Goal: Register for event/course: Register for event/course

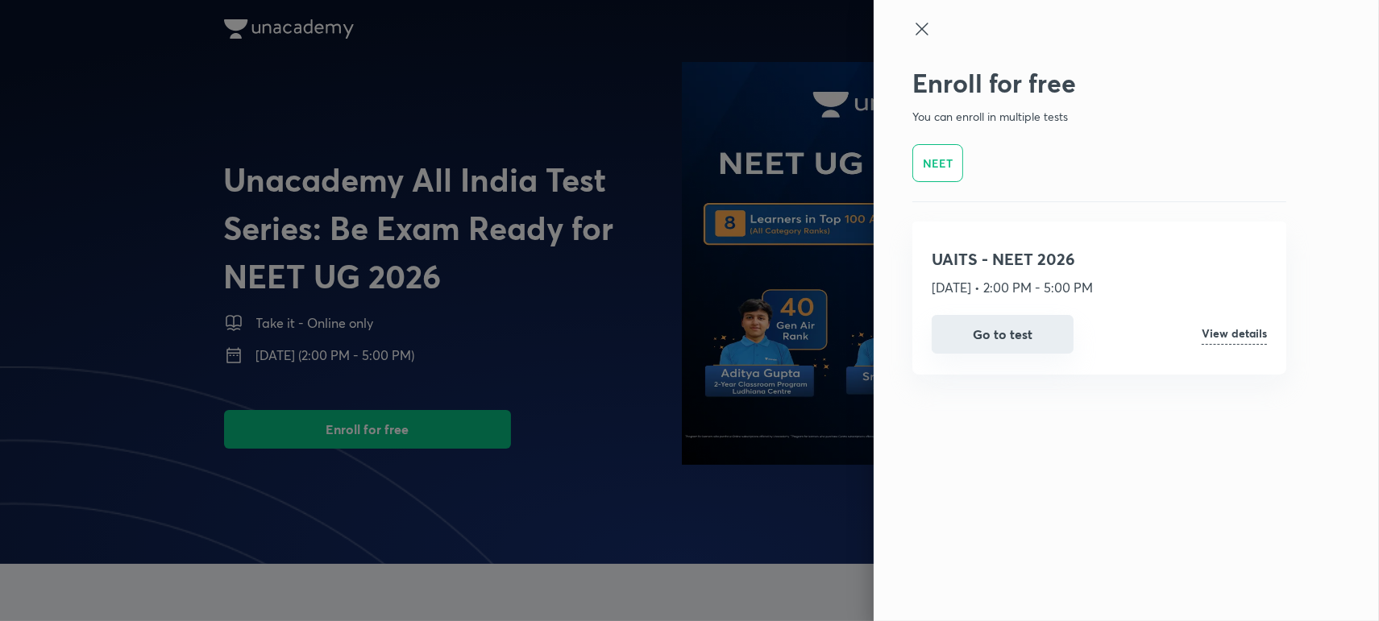
click at [1009, 323] on button "Go to test" at bounding box center [1003, 334] width 142 height 39
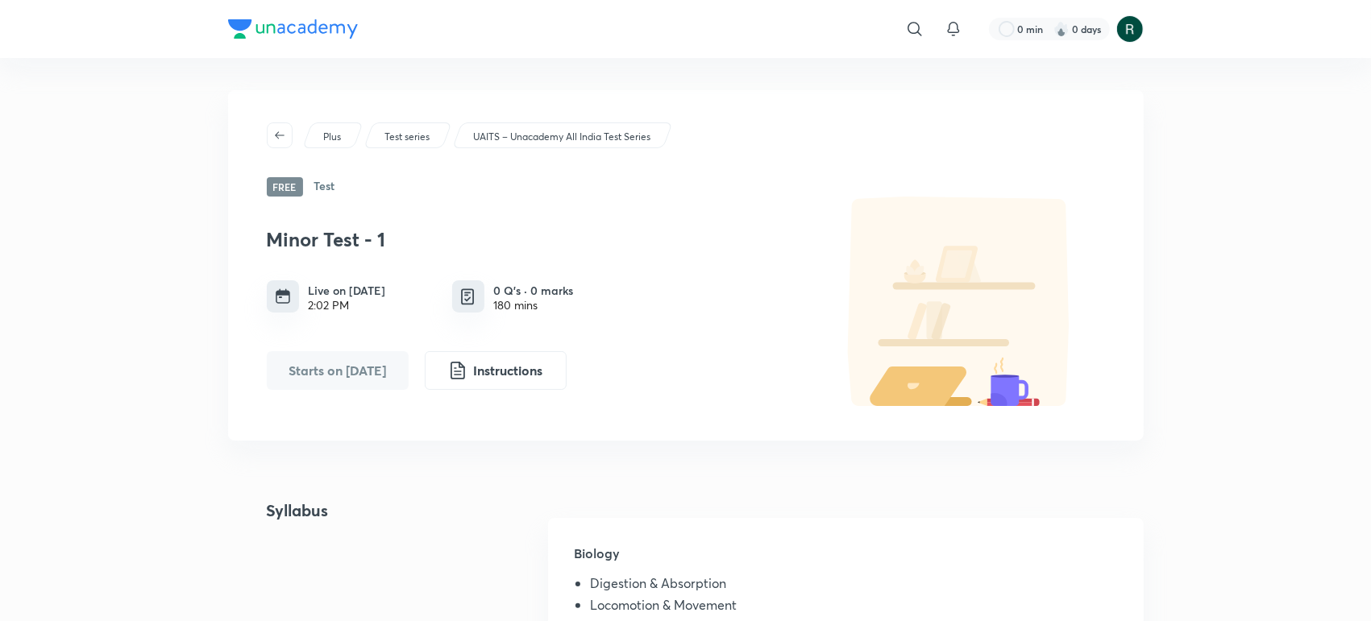
click at [521, 134] on p "UAITS – Unacademy All India Test Series" at bounding box center [561, 137] width 177 height 15
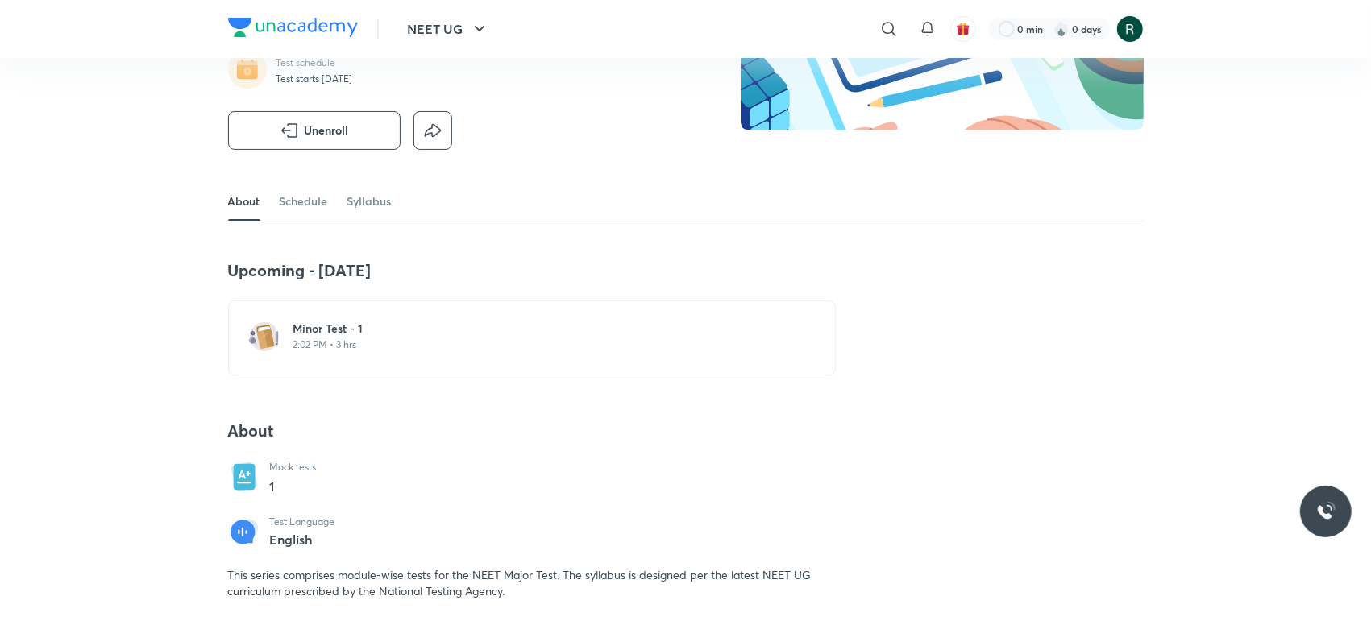
scroll to position [193, 0]
click at [391, 202] on div "About Schedule Syllabus" at bounding box center [686, 200] width 916 height 39
click at [384, 202] on link "Syllabus" at bounding box center [369, 200] width 44 height 39
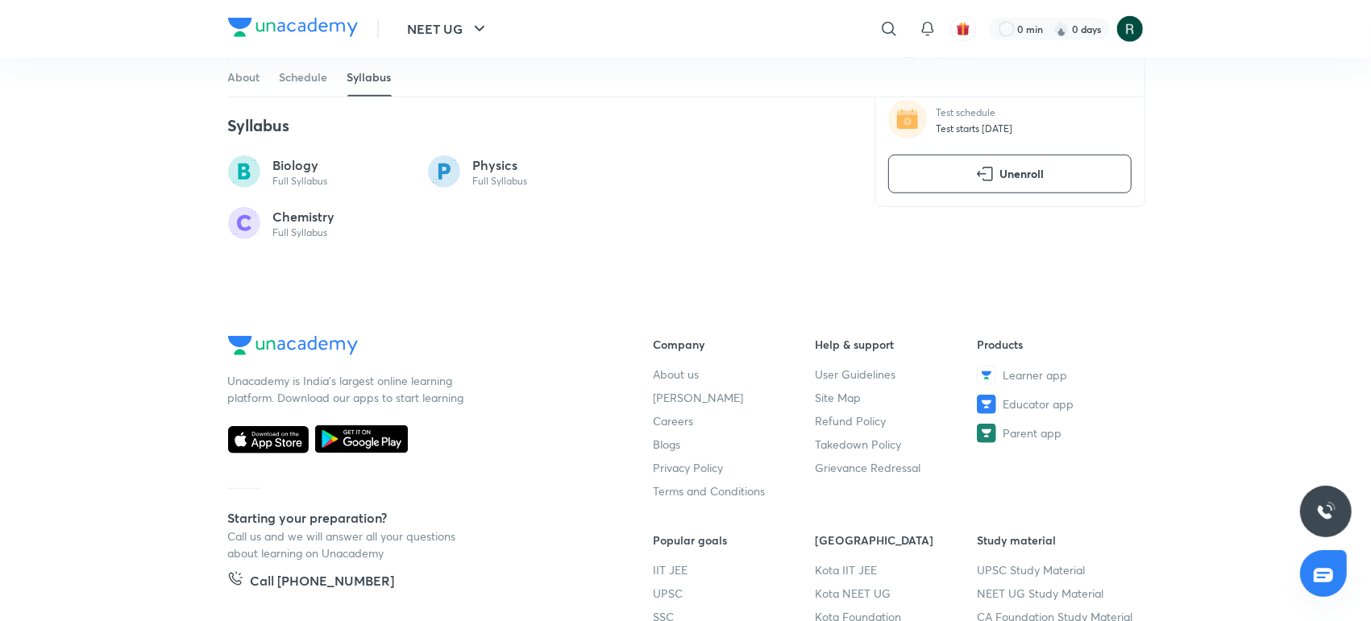
scroll to position [960, 0]
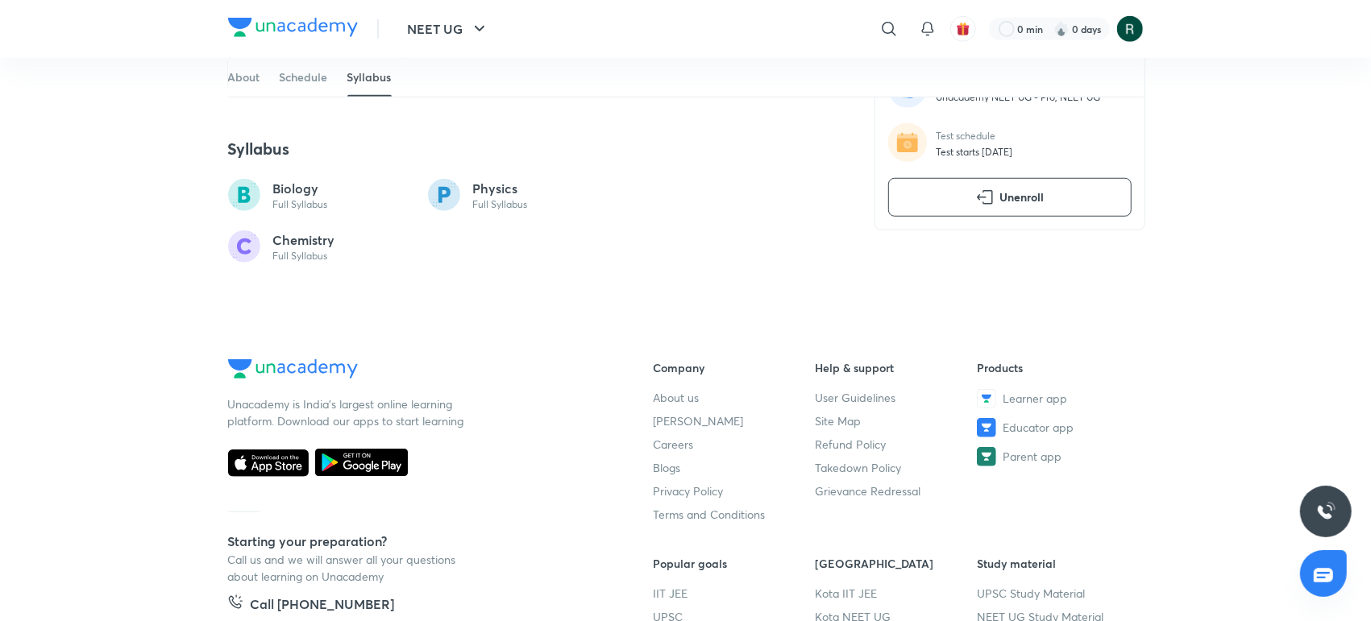
click at [241, 195] on icon at bounding box center [244, 195] width 12 height 16
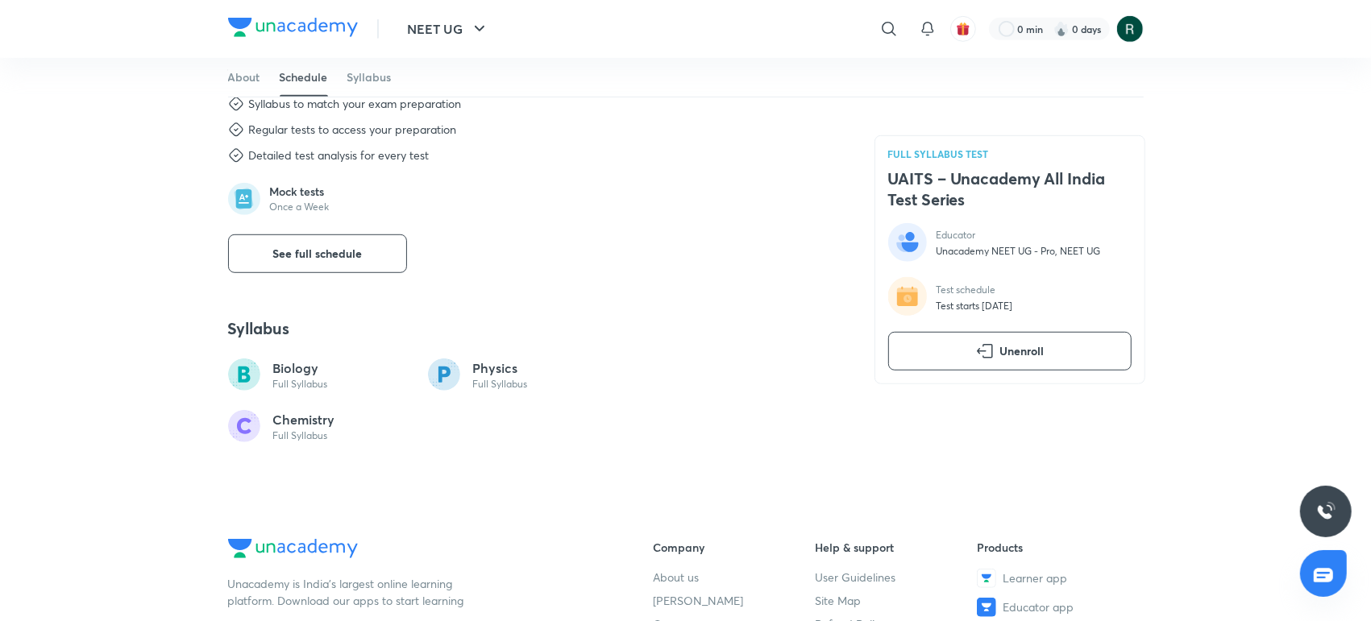
scroll to position [696, 0]
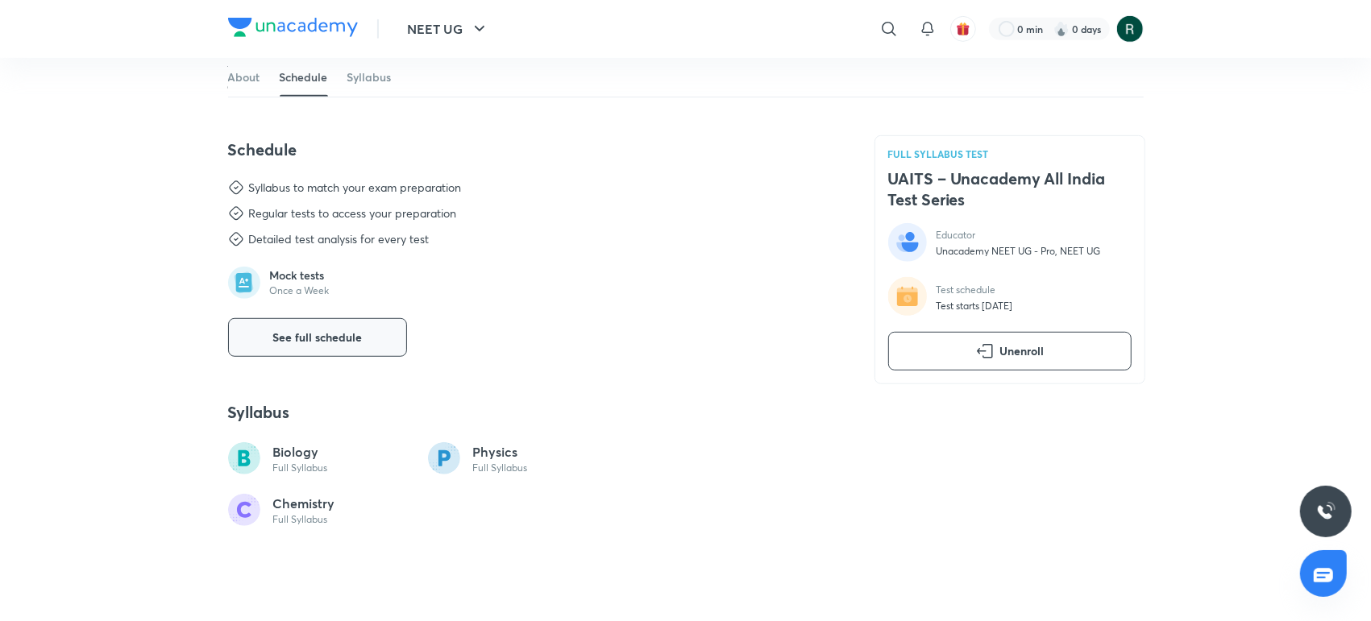
click at [358, 345] on button "See full schedule" at bounding box center [317, 337] width 179 height 39
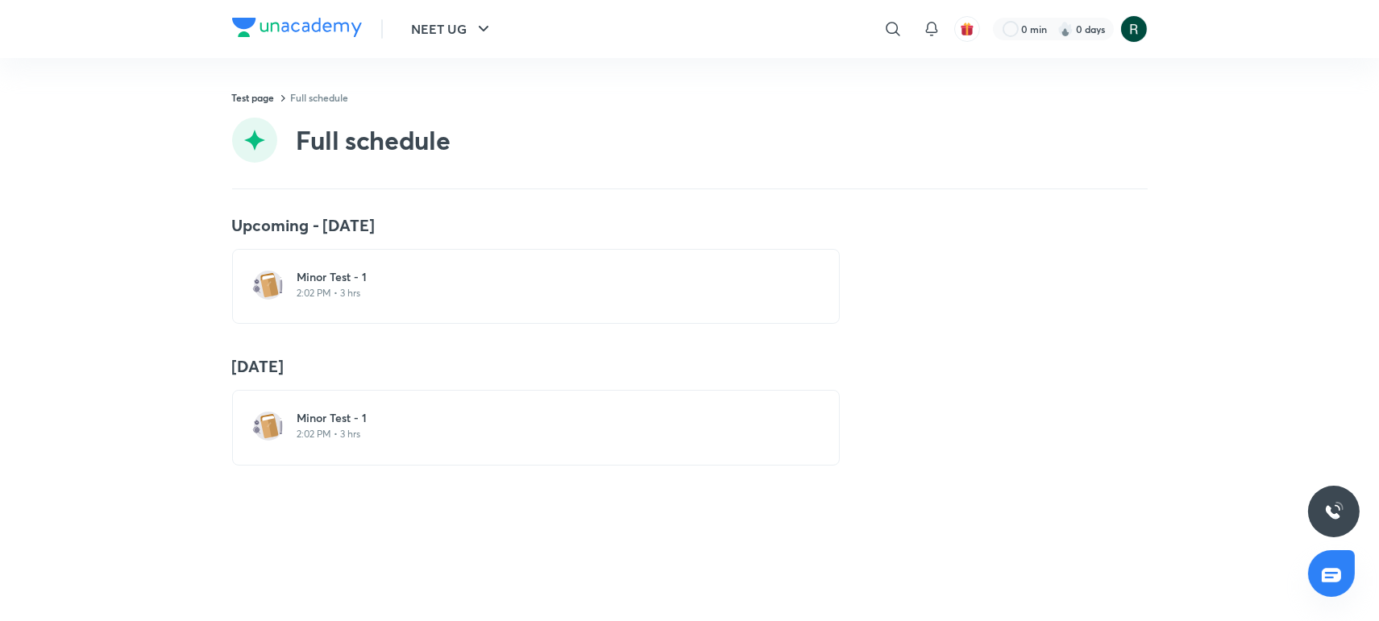
drag, startPoint x: 358, startPoint y: 345, endPoint x: 265, endPoint y: 280, distance: 112.9
click at [265, 280] on img at bounding box center [268, 285] width 32 height 32
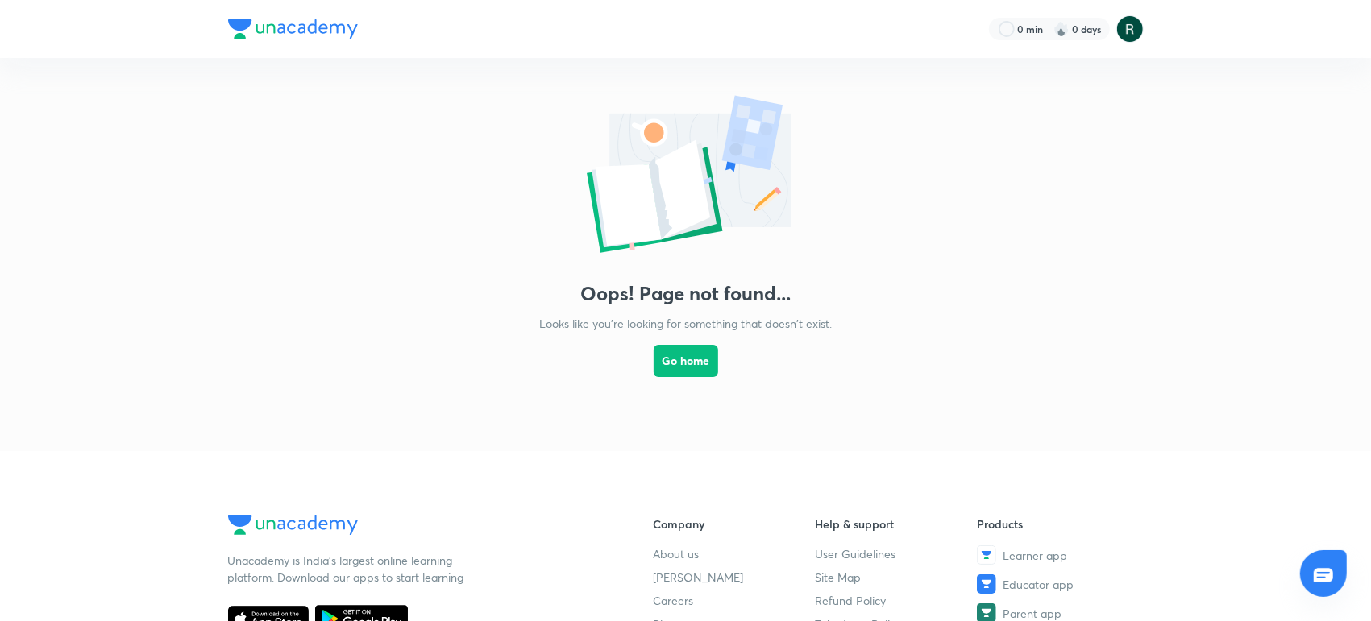
click at [363, 290] on div "Oops! Page not found... Looks like you're looking for something that doesn't ex…" at bounding box center [685, 238] width 1371 height 361
click at [705, 351] on button "Go home" at bounding box center [686, 359] width 64 height 32
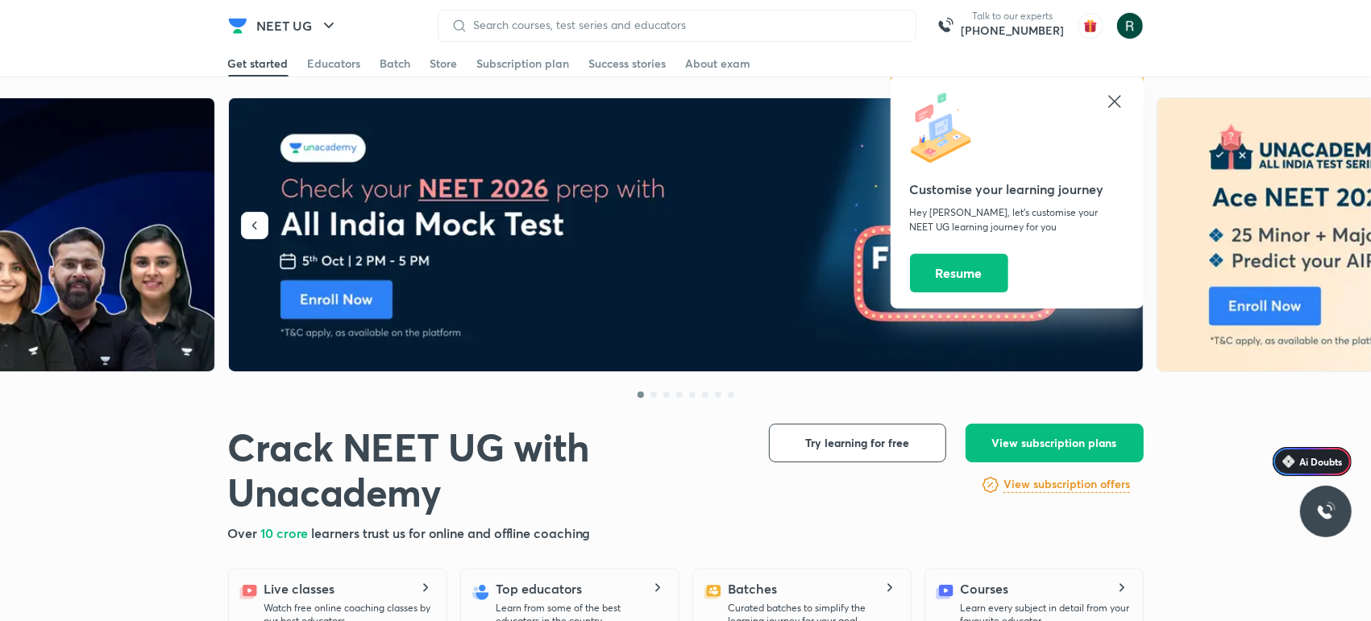
click at [529, 239] on img at bounding box center [687, 235] width 916 height 274
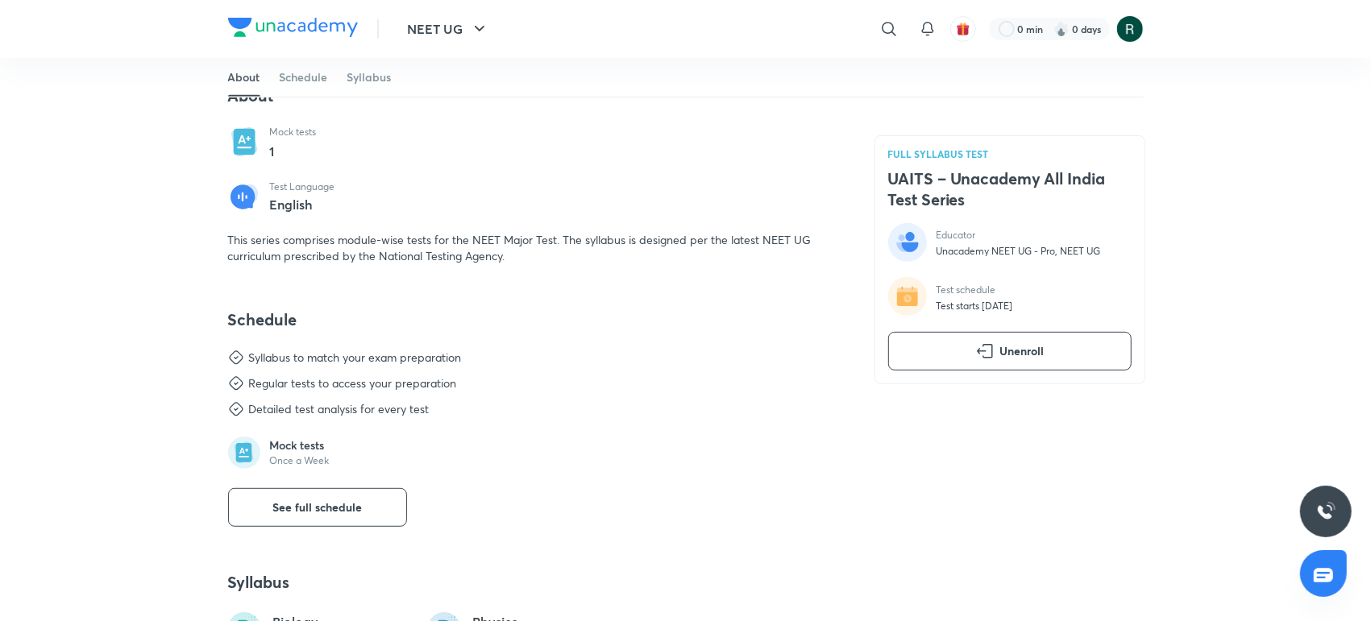
scroll to position [557, 0]
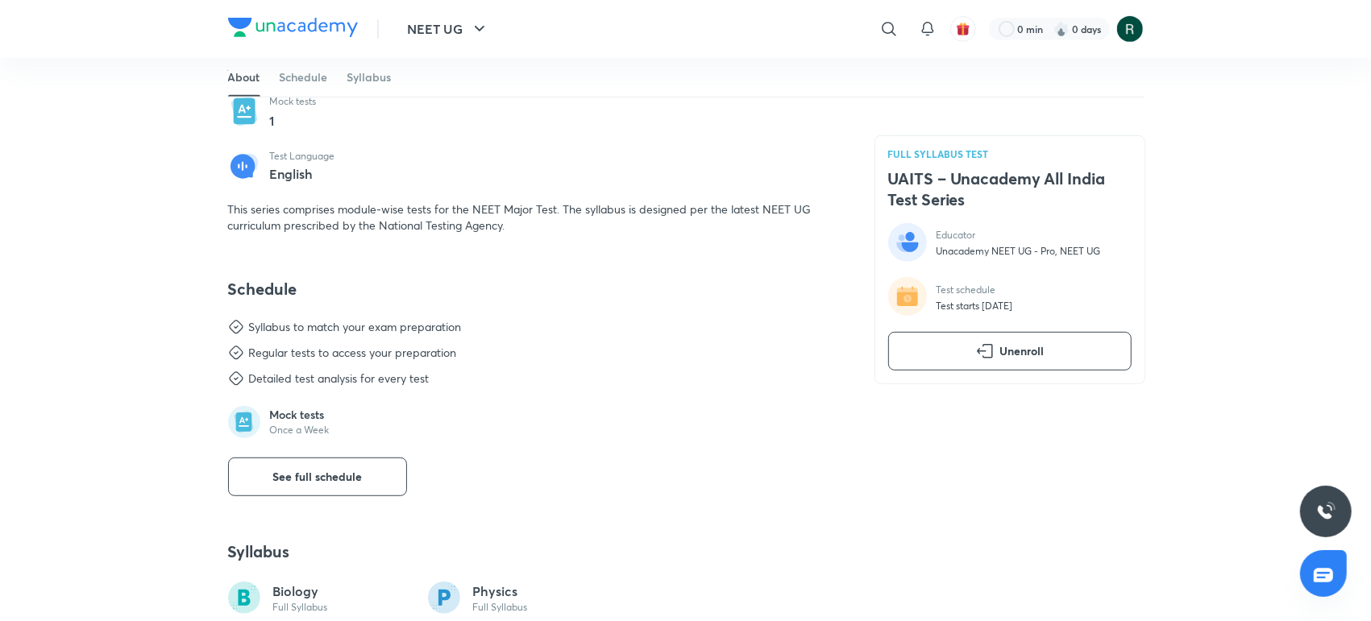
click at [298, 354] on div "Regular tests to access your preparation" at bounding box center [353, 353] width 208 height 16
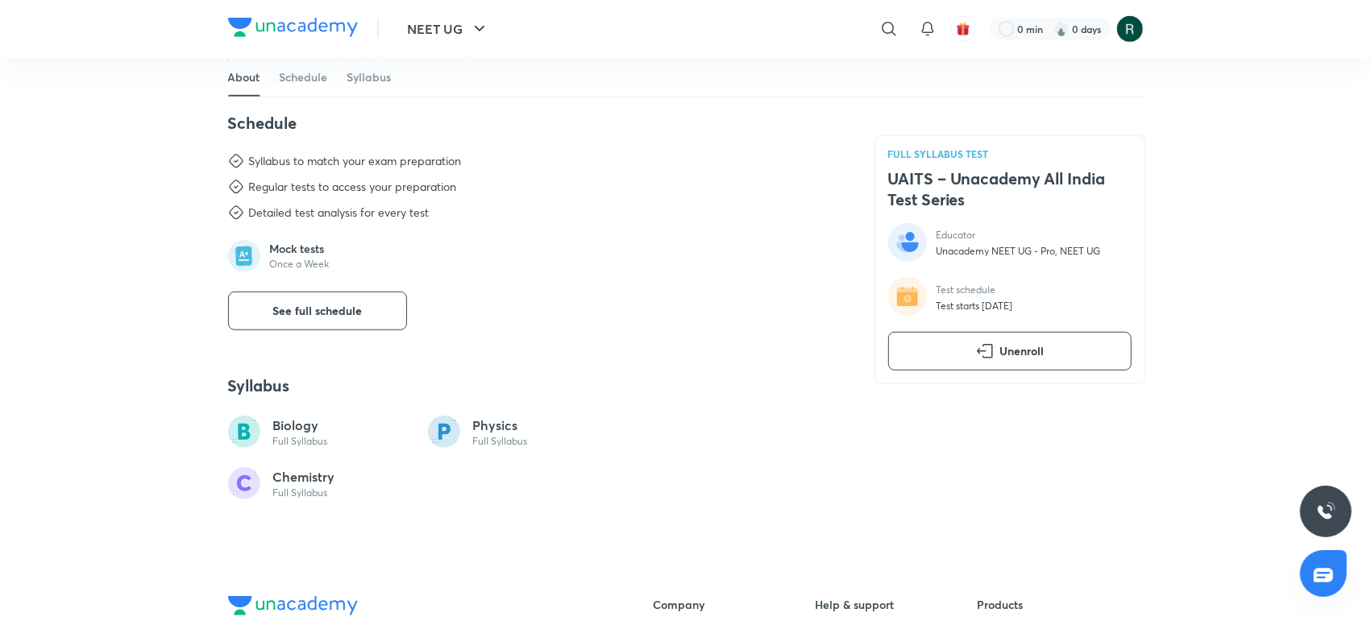
scroll to position [729, 0]
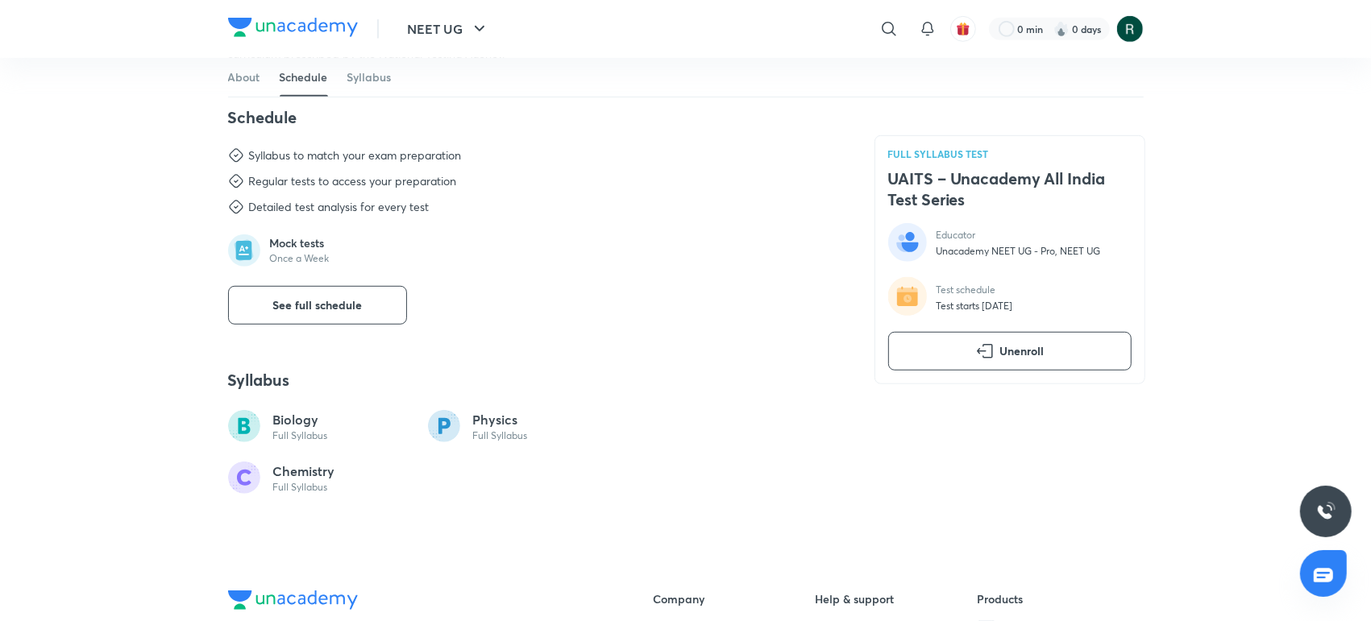
click at [243, 434] on circle at bounding box center [244, 426] width 32 height 32
click at [243, 434] on g at bounding box center [244, 426] width 32 height 32
click at [428, 419] on icon at bounding box center [444, 426] width 32 height 32
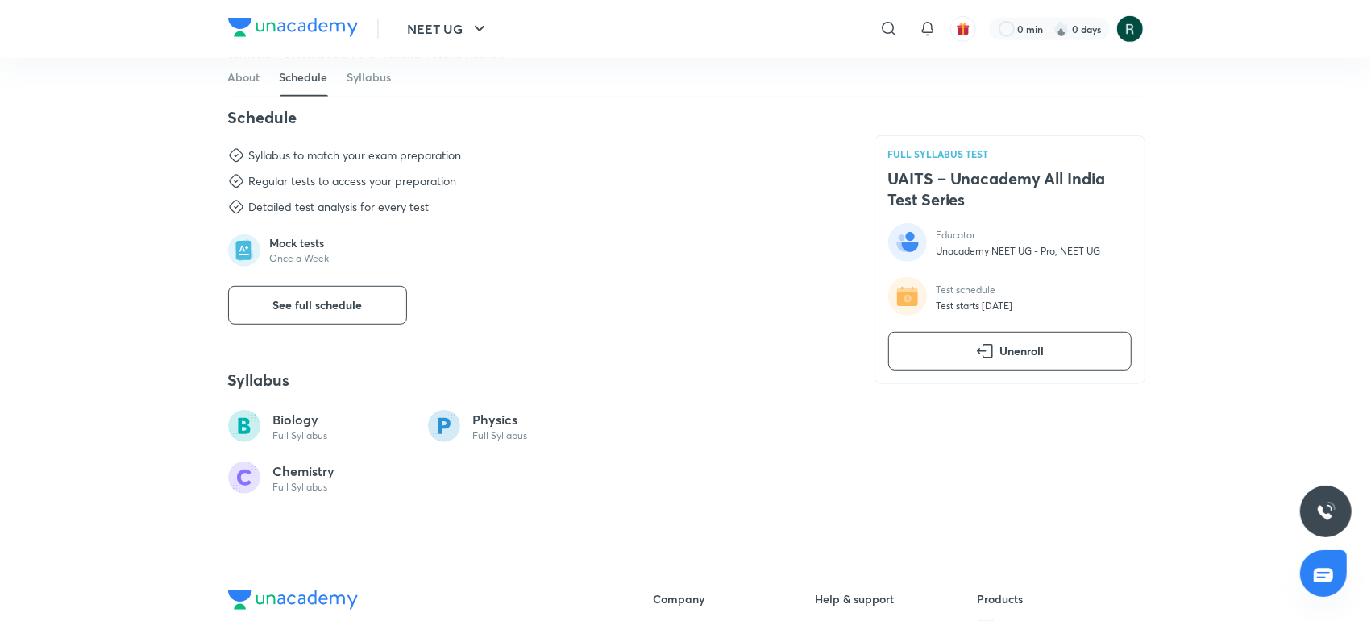
click at [287, 487] on p "Full Syllabus" at bounding box center [304, 487] width 62 height 13
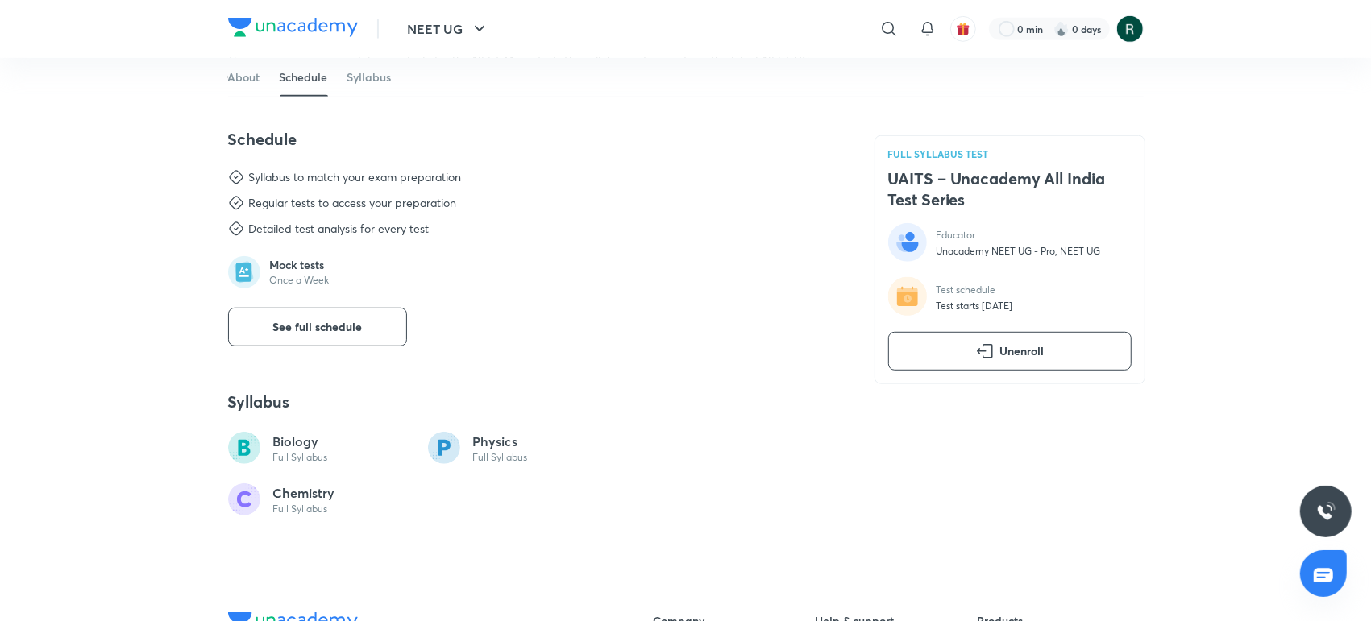
scroll to position [725, 0]
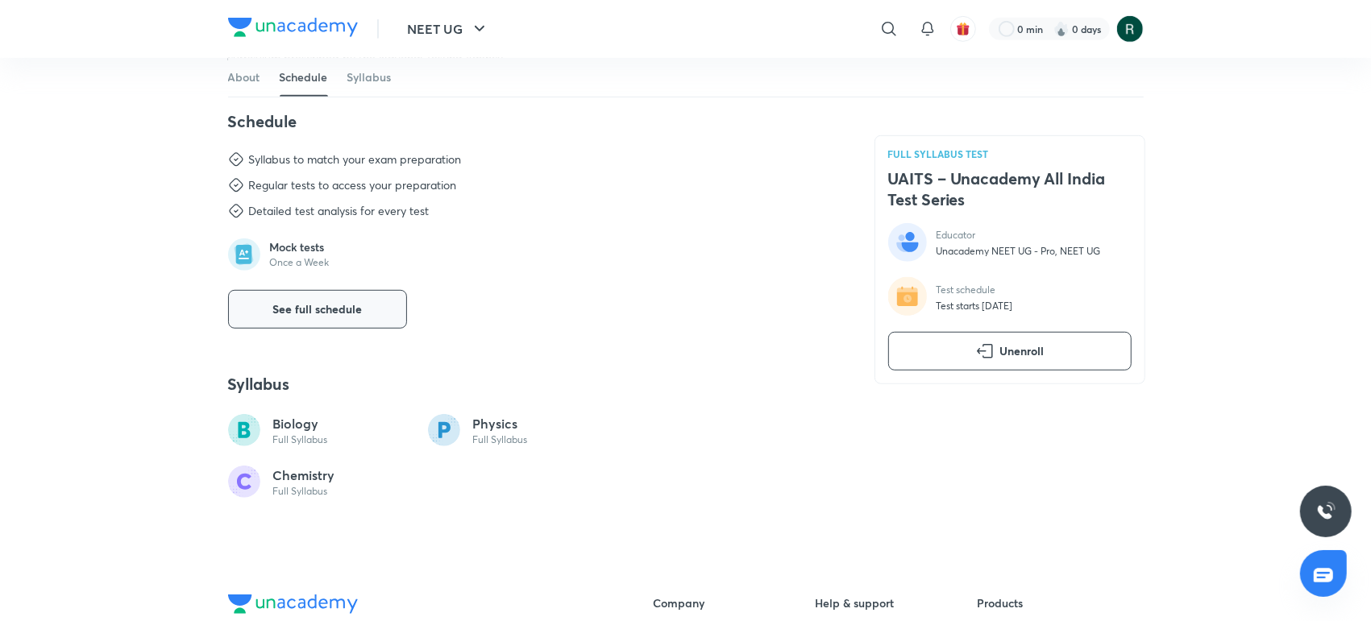
click at [341, 301] on span "See full schedule" at bounding box center [316, 309] width 89 height 16
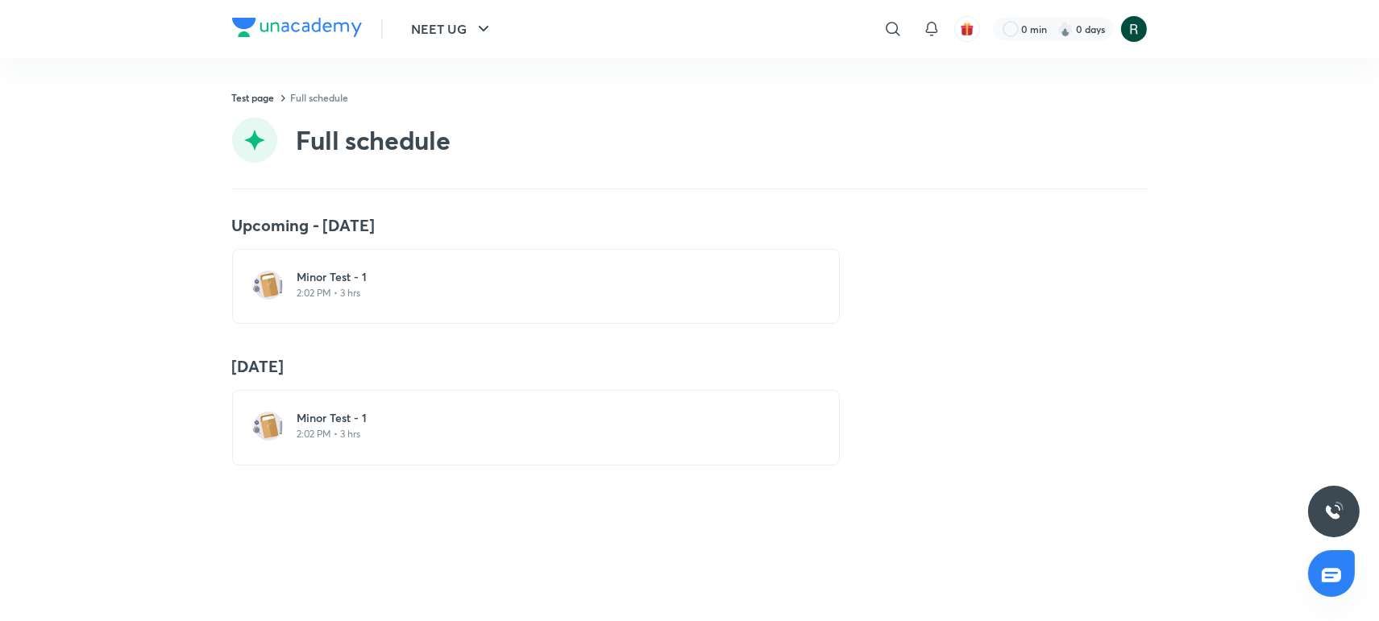
click at [339, 290] on p "2:02 PM • 3 hrs" at bounding box center [545, 293] width 496 height 13
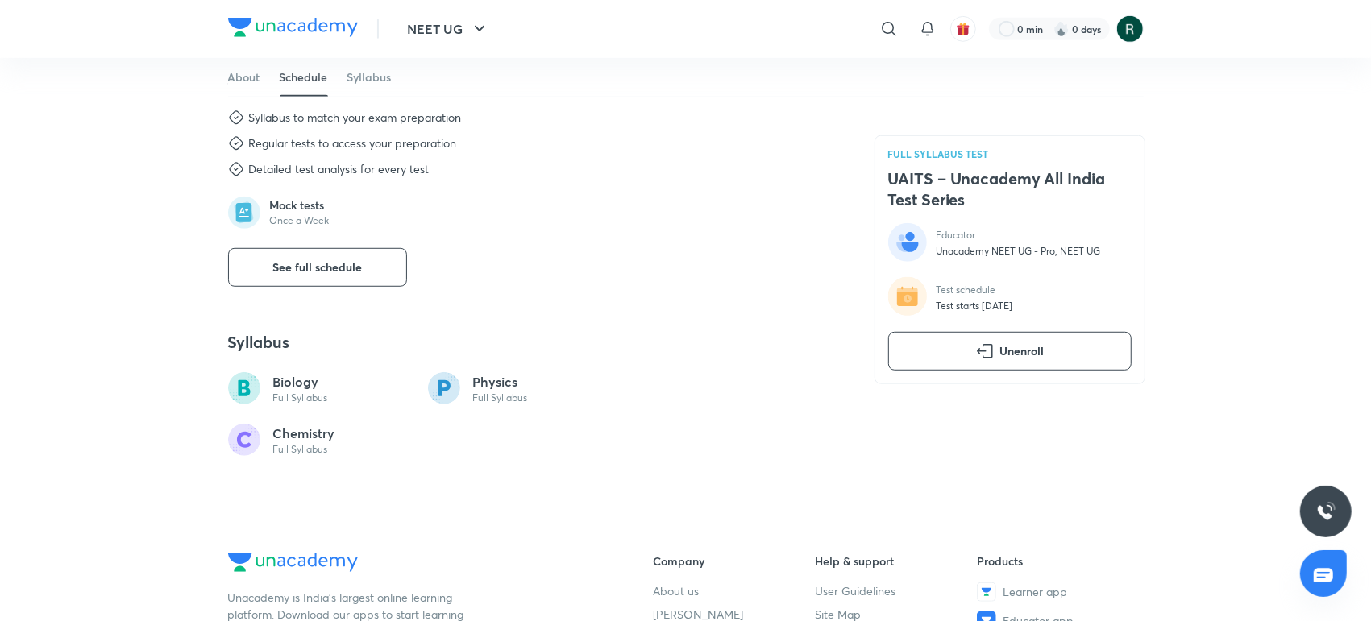
scroll to position [768, 0]
click at [292, 213] on p "Once a Week" at bounding box center [300, 219] width 60 height 13
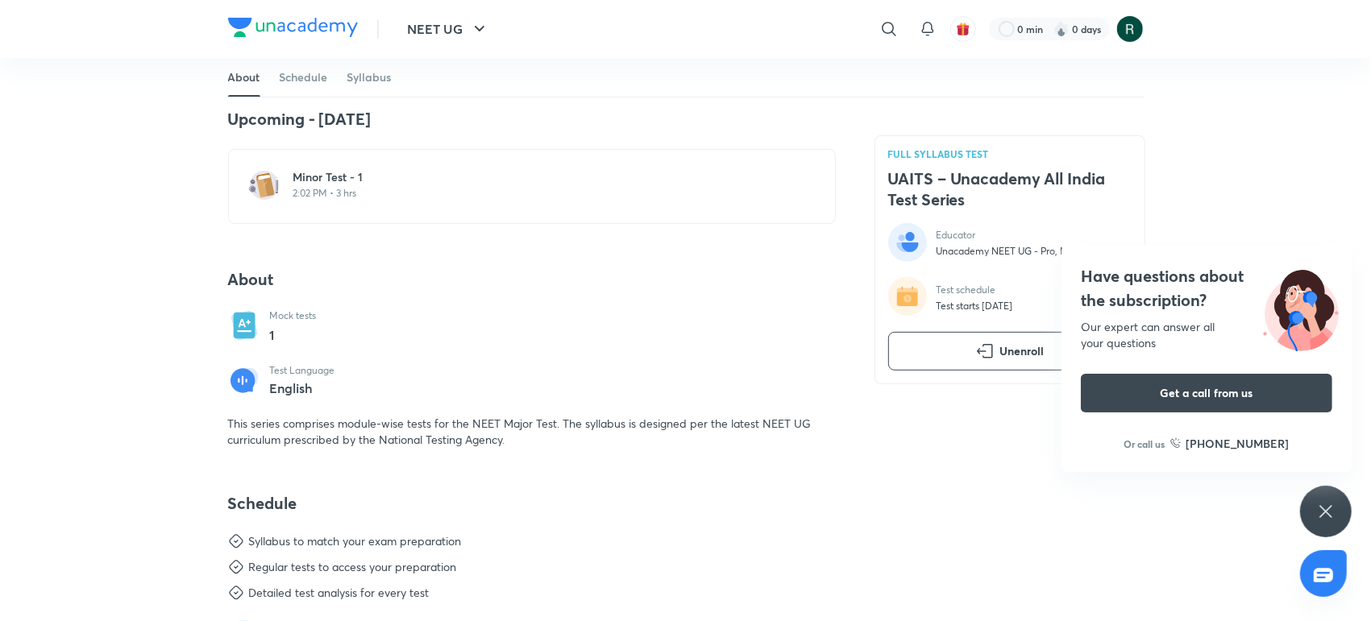
scroll to position [0, 0]
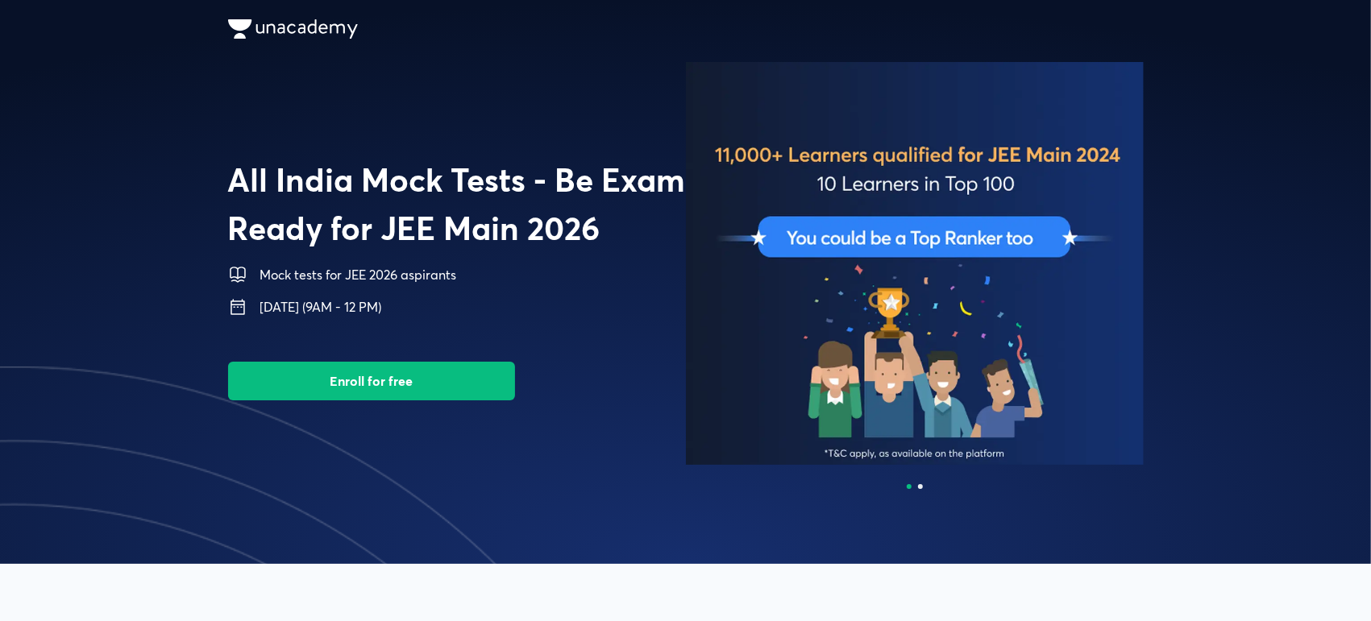
click at [1178, 268] on span at bounding box center [685, 282] width 1371 height 564
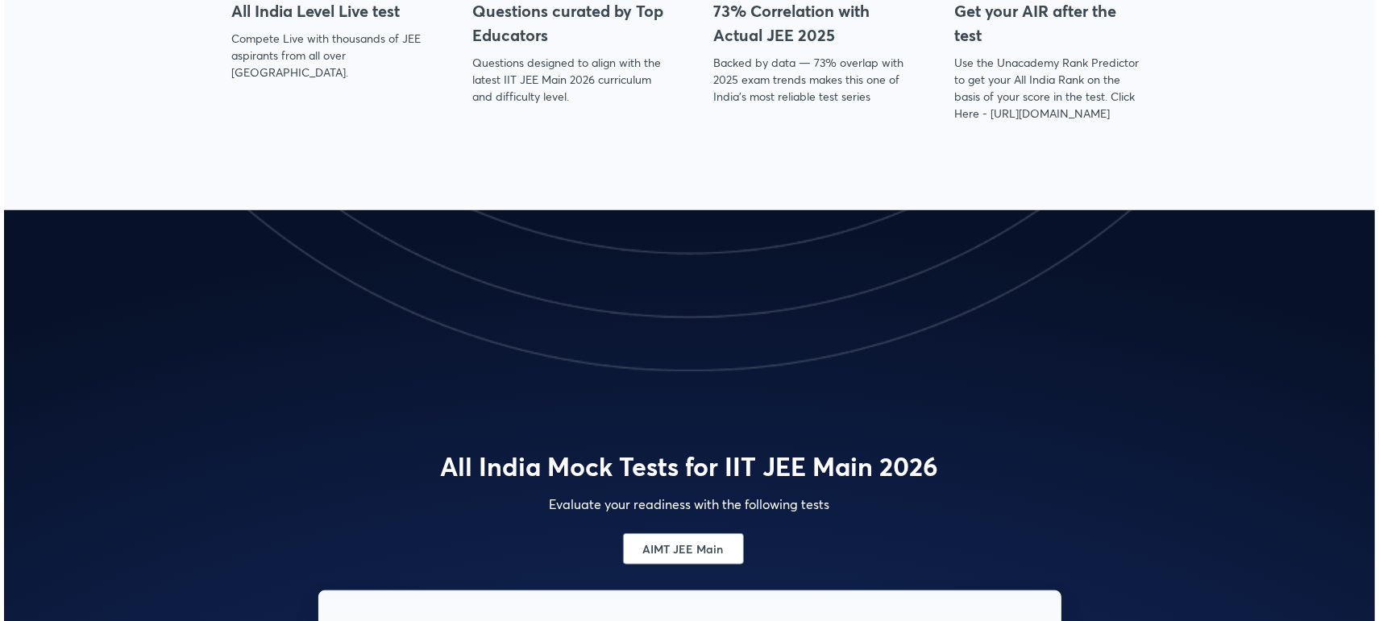
scroll to position [304, 0]
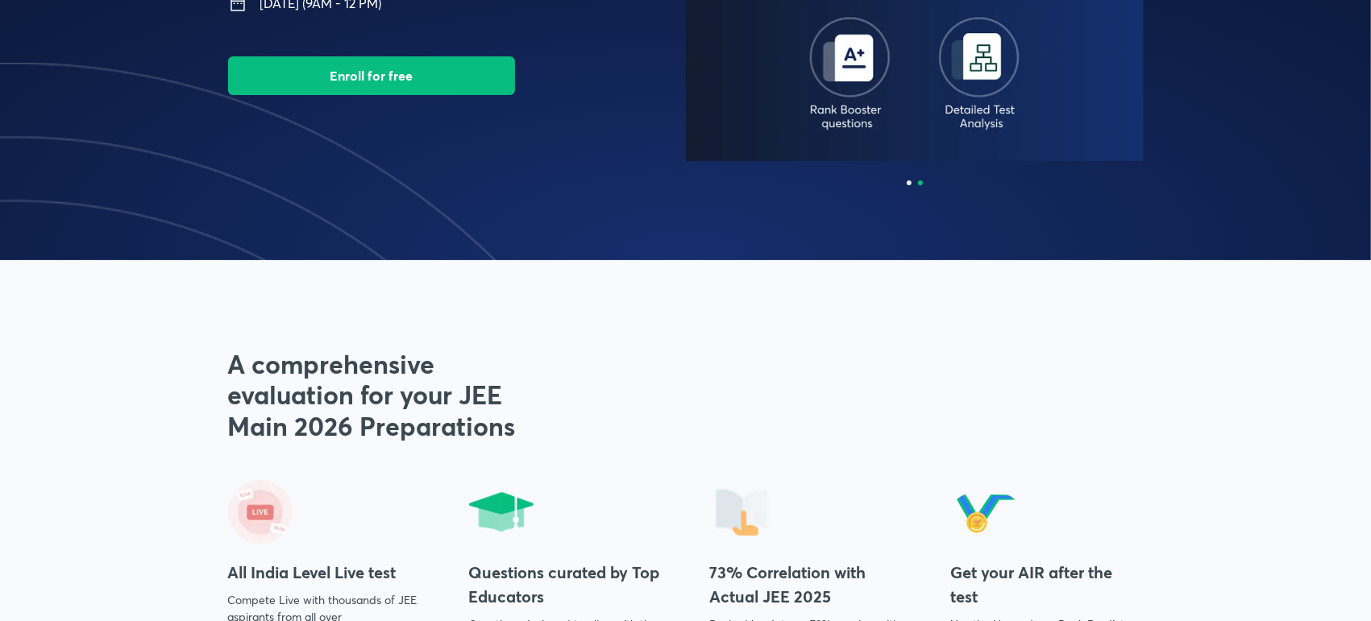
click at [446, 73] on button "Enroll for free" at bounding box center [371, 75] width 287 height 39
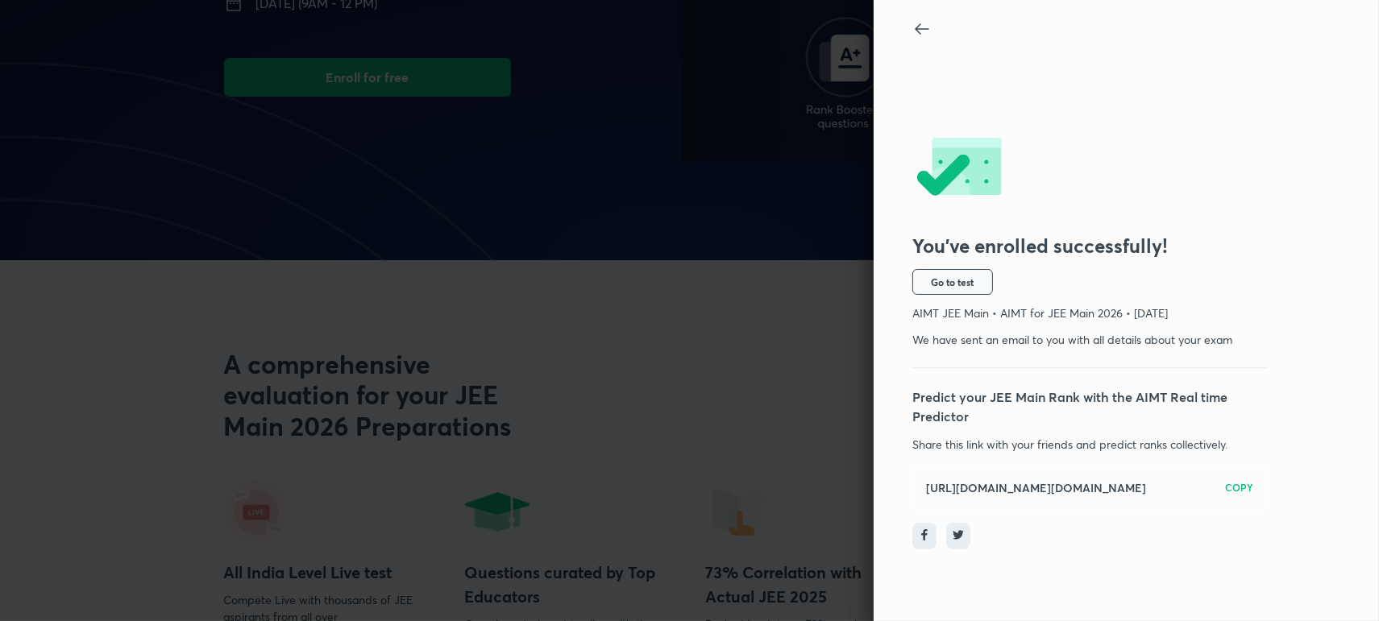
click at [961, 291] on button "Go to test" at bounding box center [952, 282] width 81 height 26
